Goal: Task Accomplishment & Management: Use online tool/utility

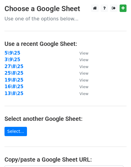
scroll to position [112, 0]
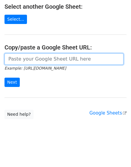
click at [30, 60] on input "url" at bounding box center [63, 58] width 119 height 11
paste input "https://docs.google.com/spreadsheets/d/1qctJUGm3XPEg-iDyqF7BZ4Rgys76rnU9EWuhyGt…"
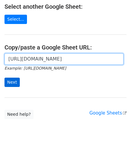
scroll to position [0, 130]
type input "https://docs.google.com/spreadsheets/d/1qctJUGm3XPEg-iDyqF7BZ4Rgys76rnU9EWuhyGt…"
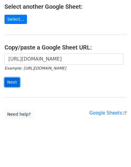
drag, startPoint x: 13, startPoint y: 81, endPoint x: 14, endPoint y: 77, distance: 3.9
click at [13, 81] on input "Next" at bounding box center [11, 82] width 15 height 9
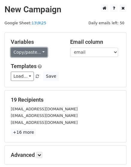
click at [18, 54] on link "Copy/paste..." at bounding box center [29, 52] width 37 height 9
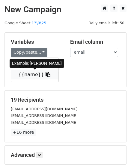
click at [26, 76] on link "{{name}}" at bounding box center [34, 75] width 47 height 10
